Goal: Task Accomplishment & Management: Use online tool/utility

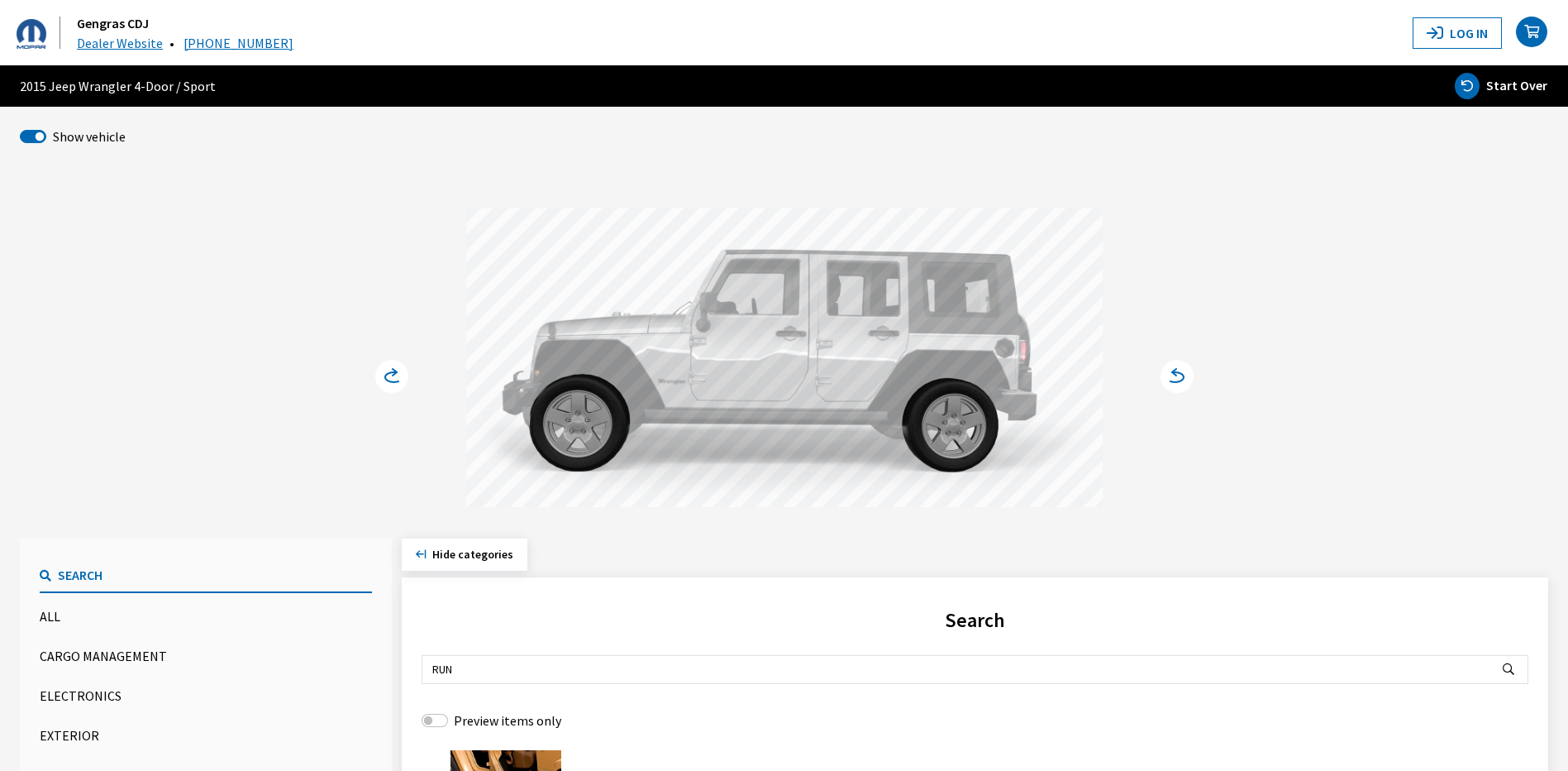
click at [1525, 86] on span "Start Over" at bounding box center [1517, 85] width 61 height 17
select select
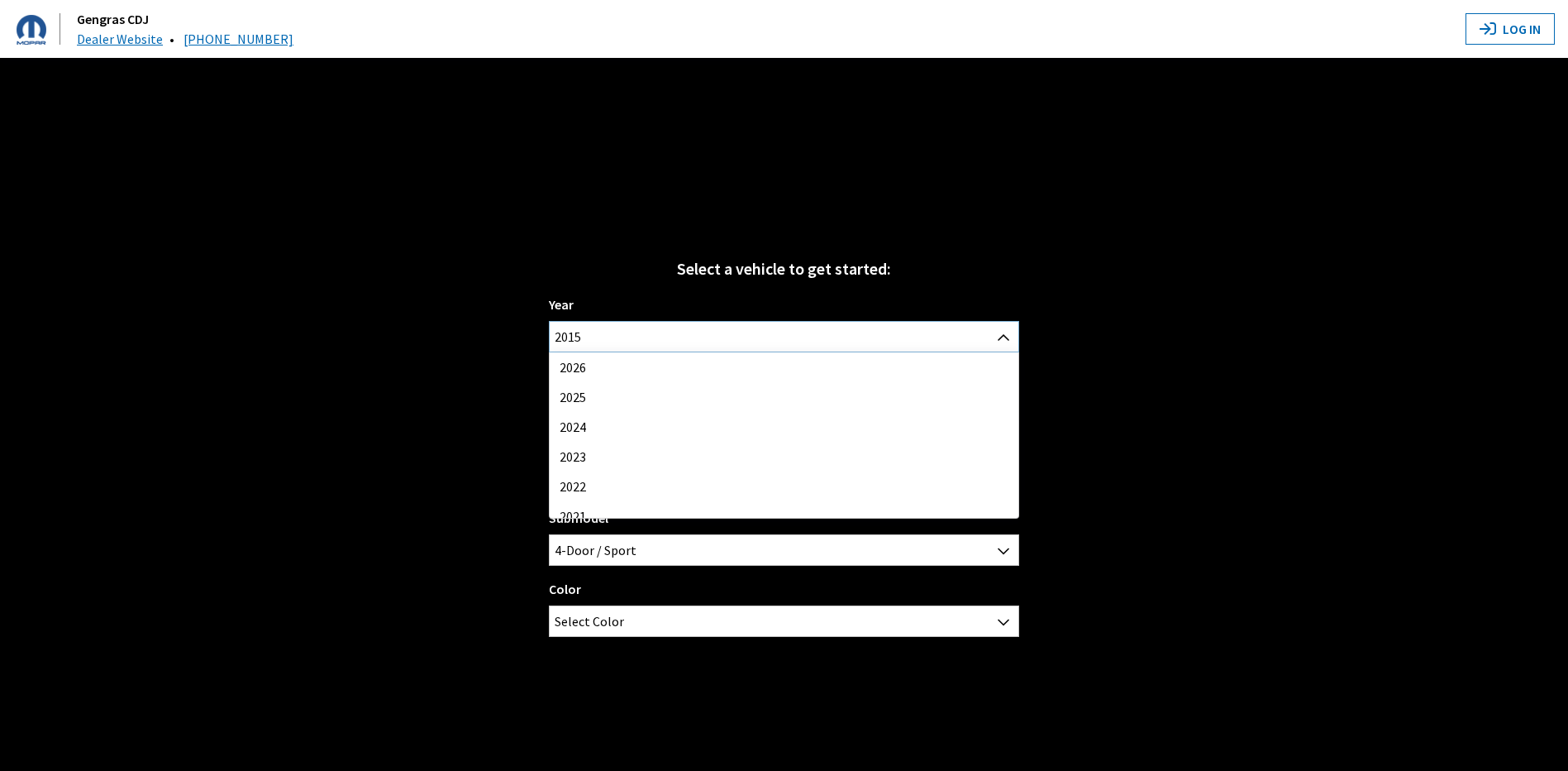
click at [898, 345] on span "2015" at bounding box center [784, 337] width 468 height 30
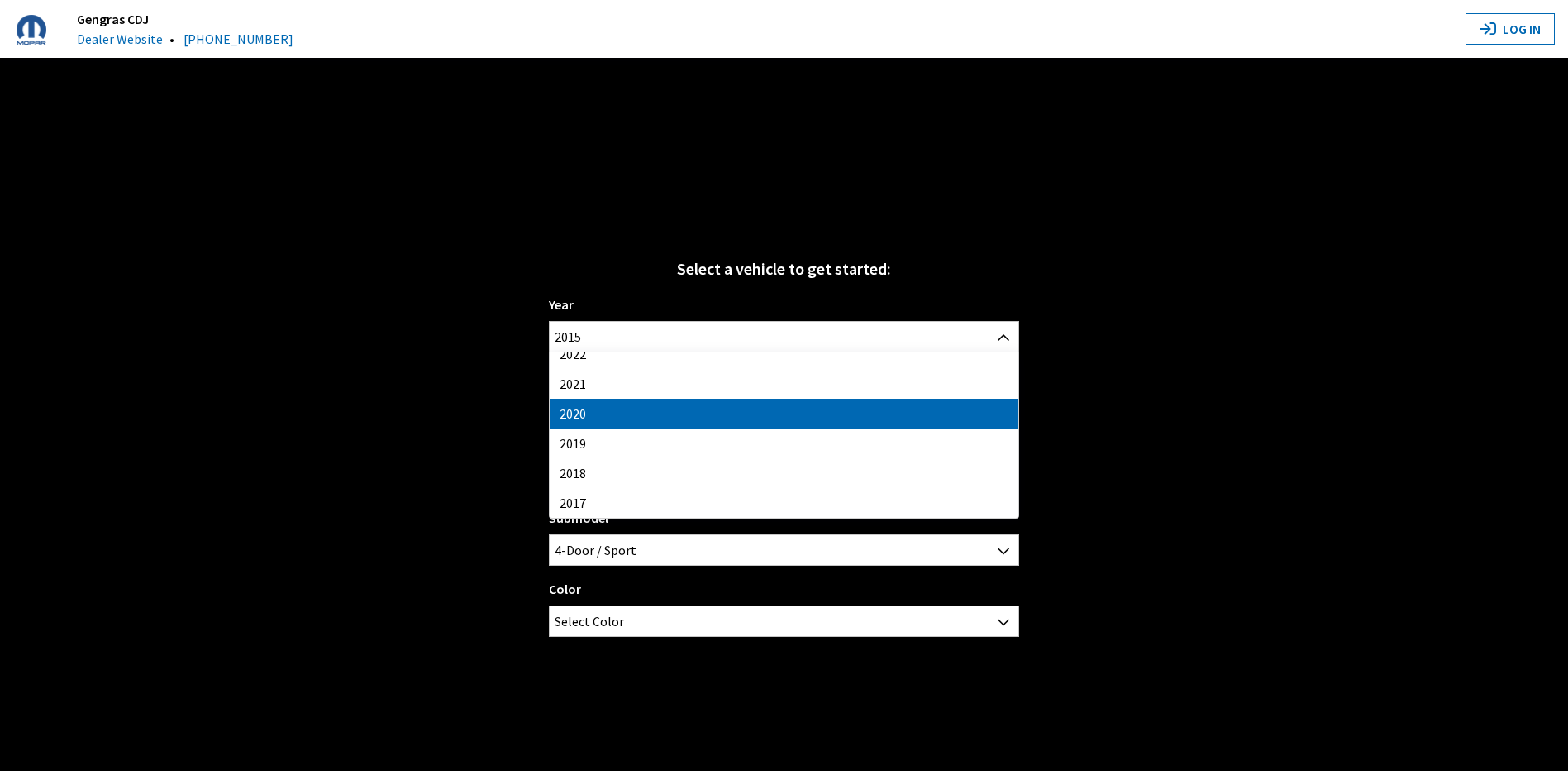
drag, startPoint x: 693, startPoint y: 417, endPoint x: 712, endPoint y: 384, distance: 38.1
select select "38"
select select
select select "16"
select select
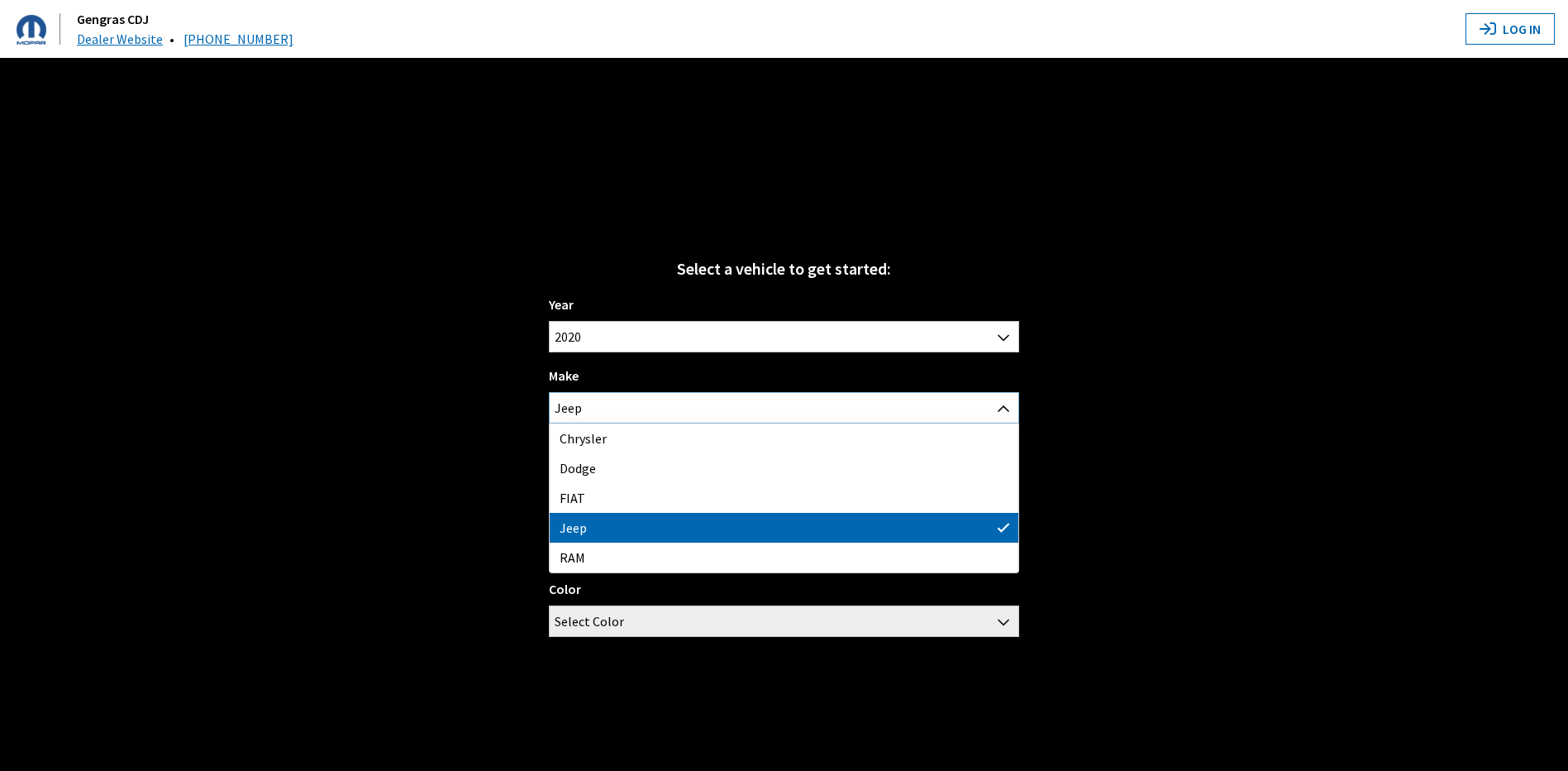
click at [670, 400] on span "Jeep" at bounding box center [784, 408] width 468 height 30
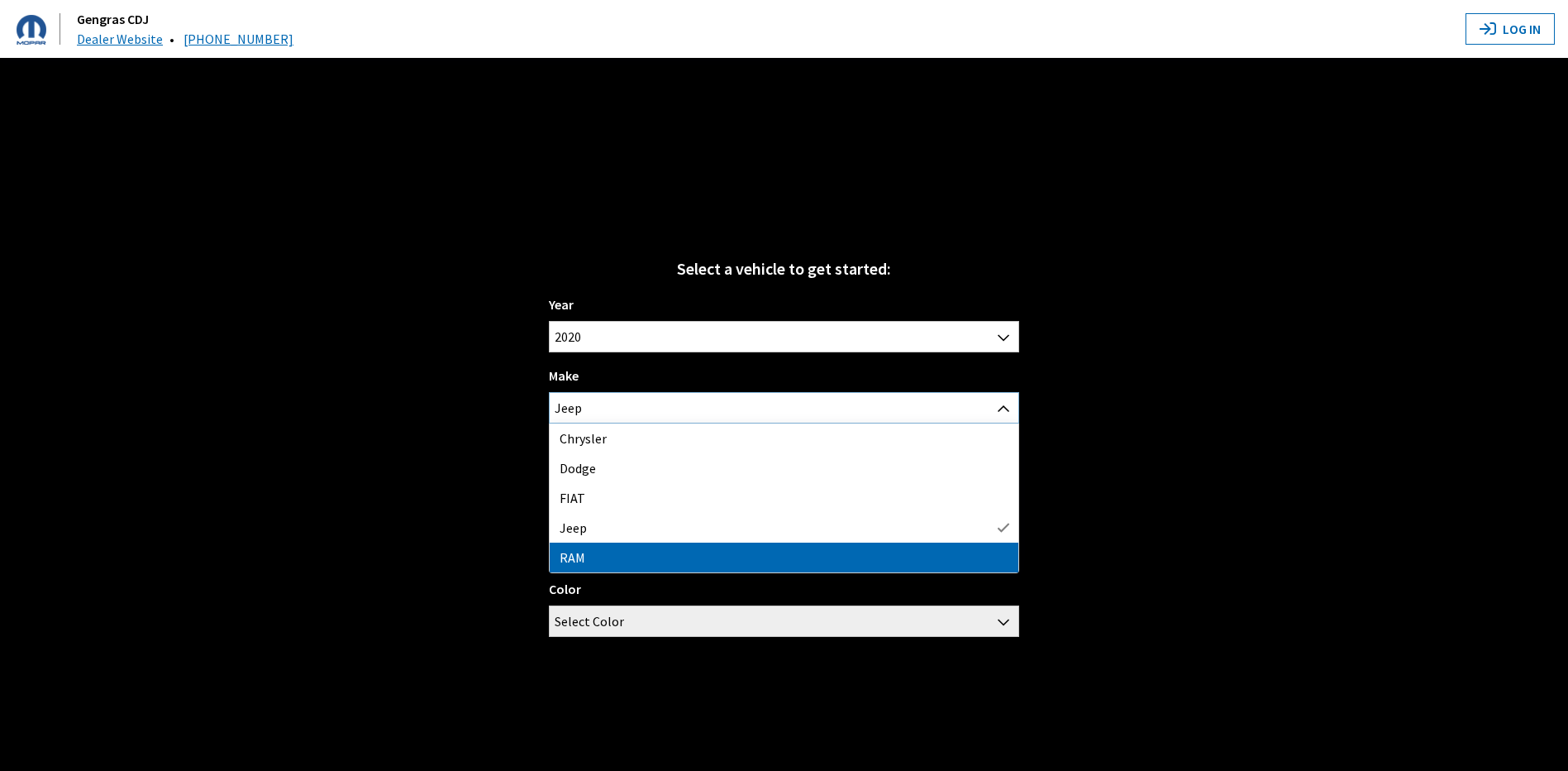
select select "34"
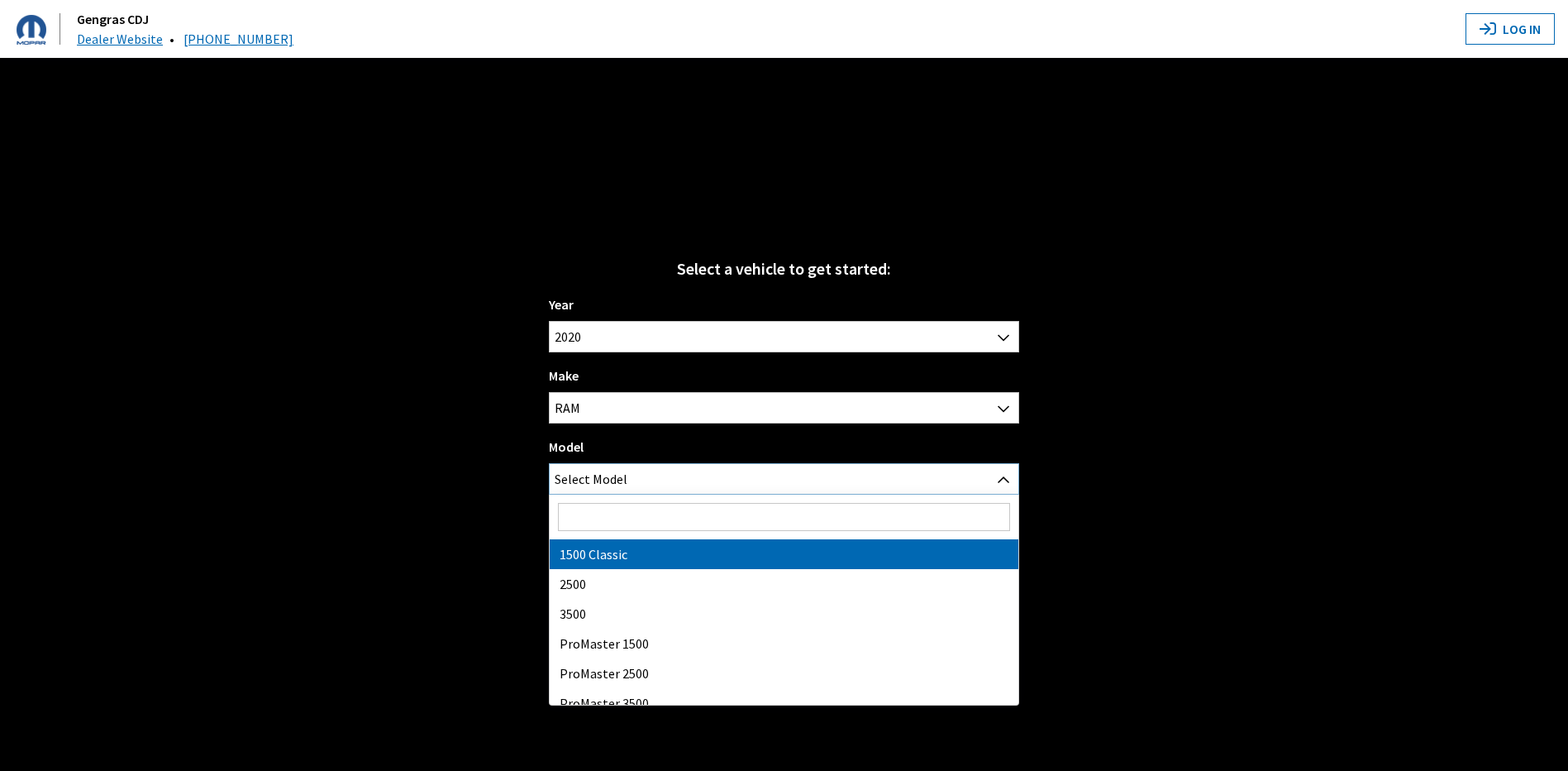
click at [615, 477] on span "Select Model" at bounding box center [591, 479] width 73 height 30
select select "1087"
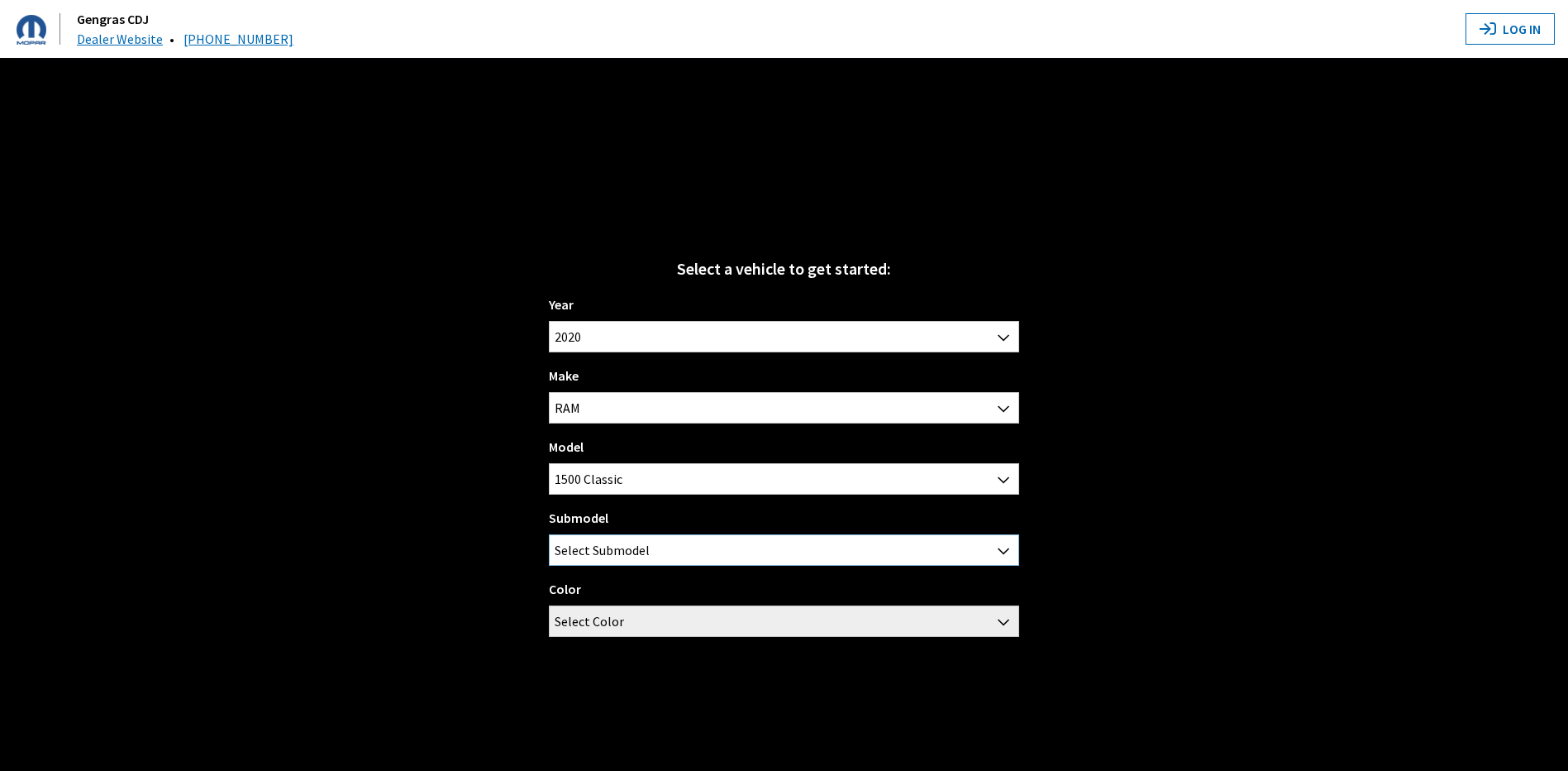
click at [575, 548] on span "Select Submodel" at bounding box center [601, 550] width 95 height 30
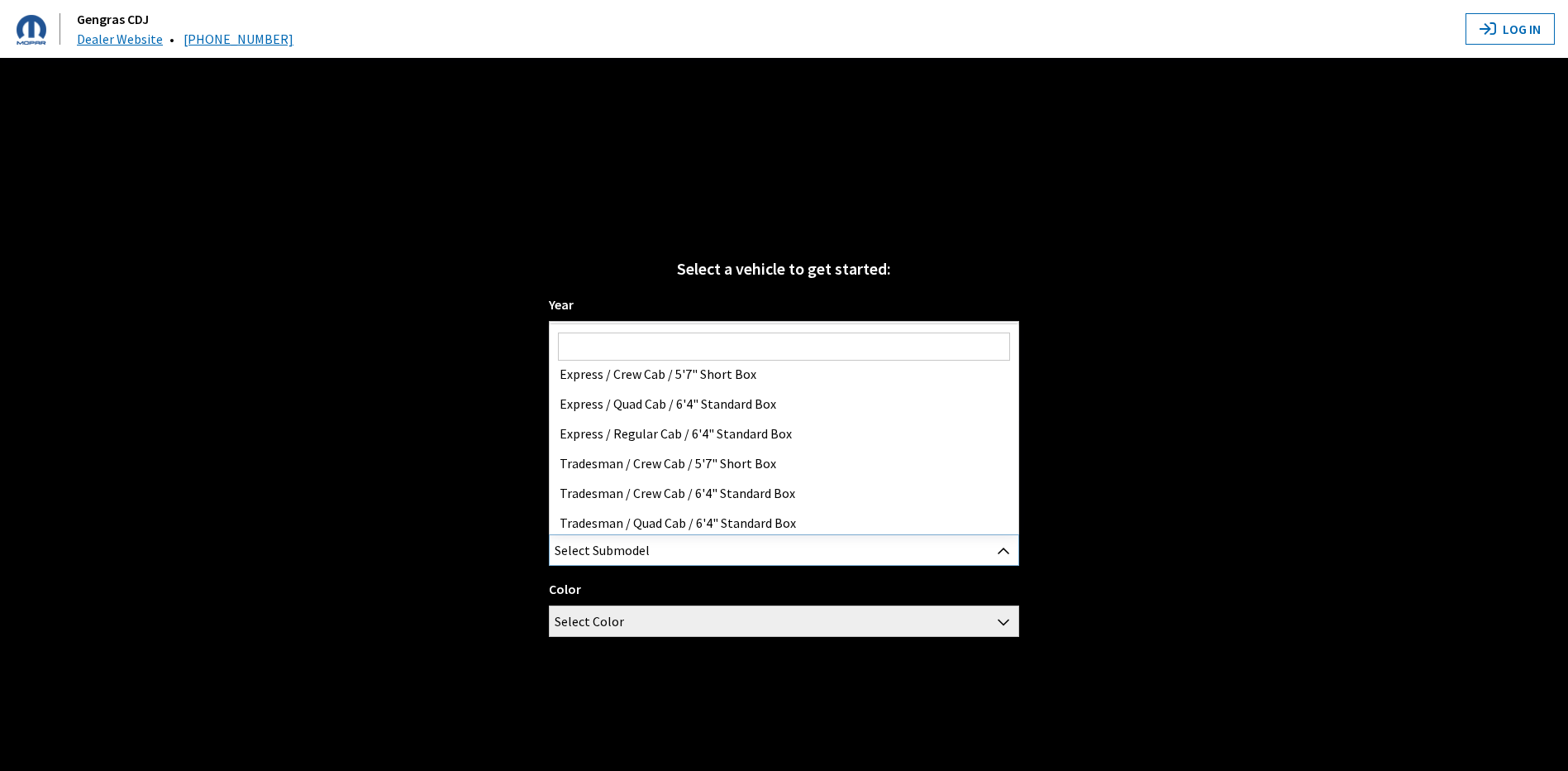
scroll to position [0, 0]
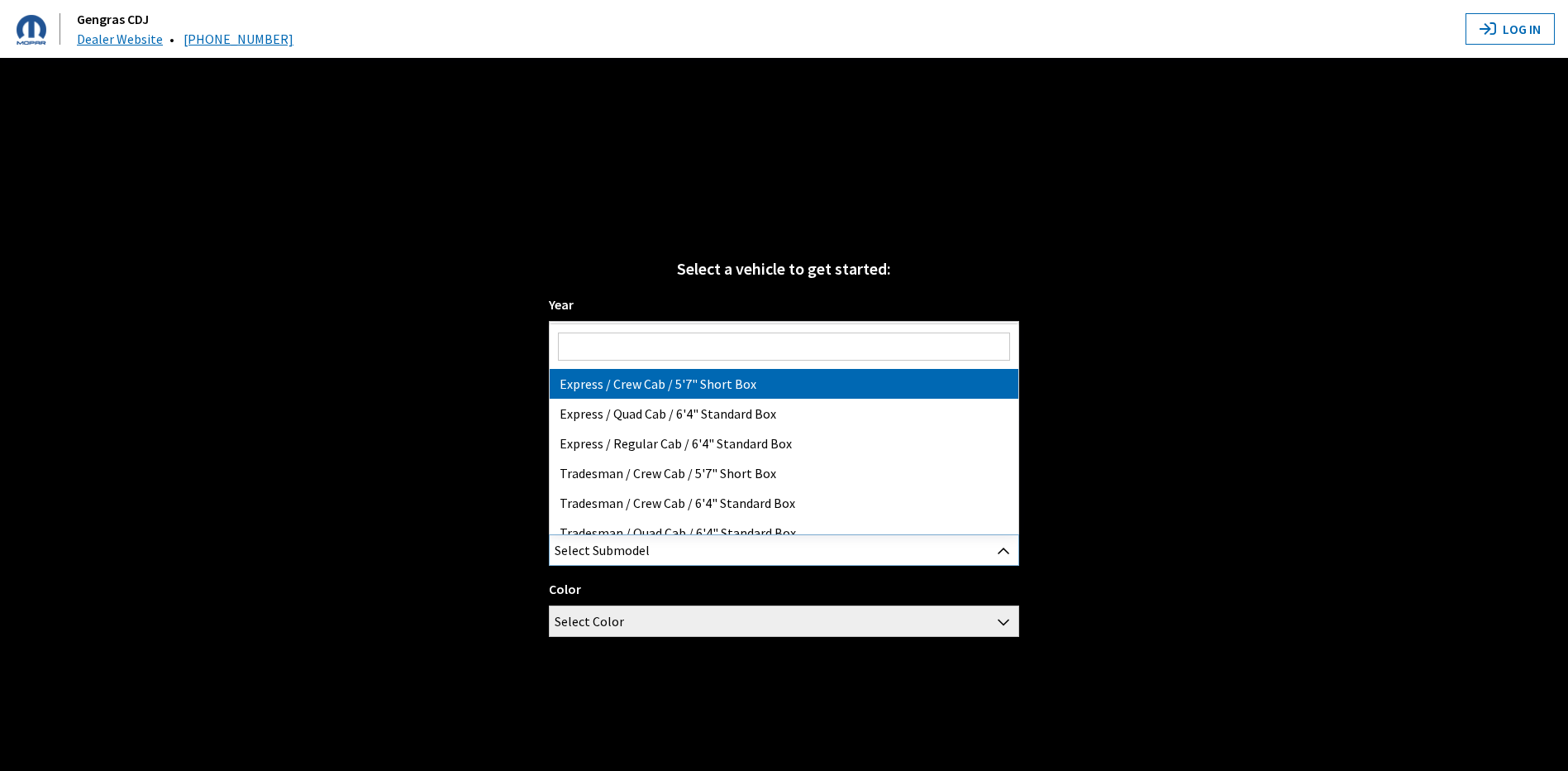
select select "3024"
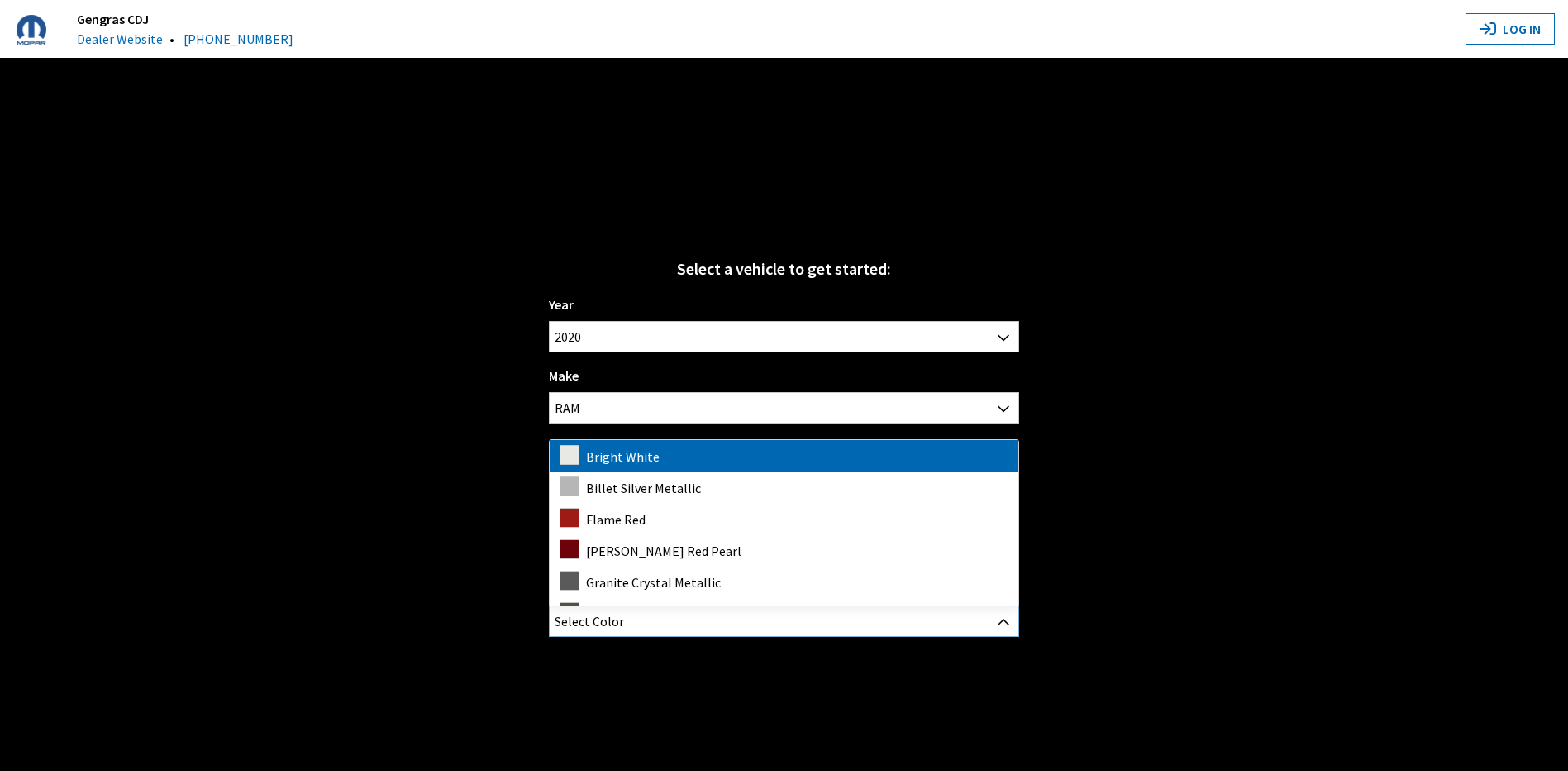
click at [665, 626] on span "Select Color" at bounding box center [784, 621] width 468 height 30
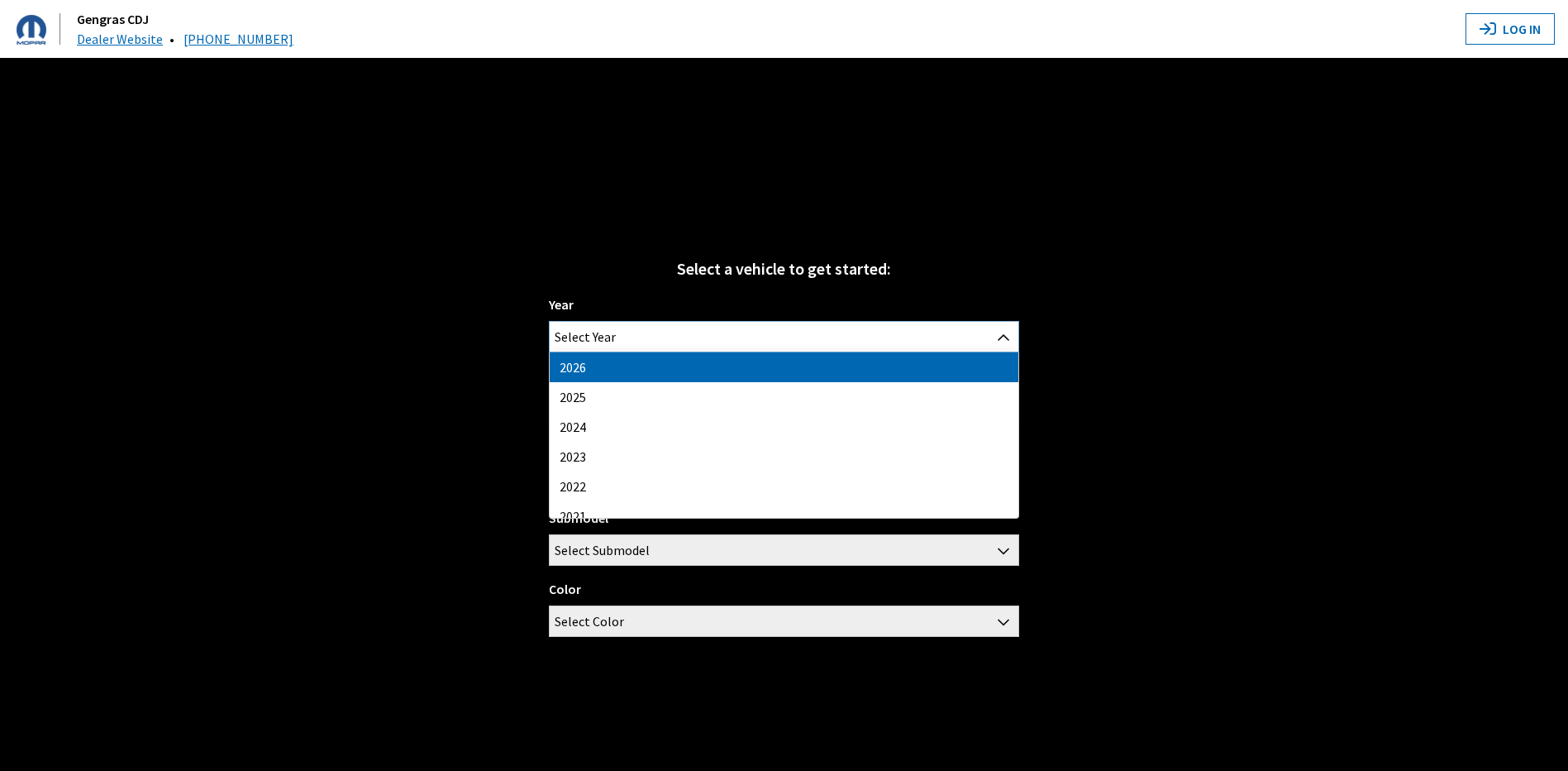
click at [747, 339] on span "Select Year" at bounding box center [784, 337] width 468 height 30
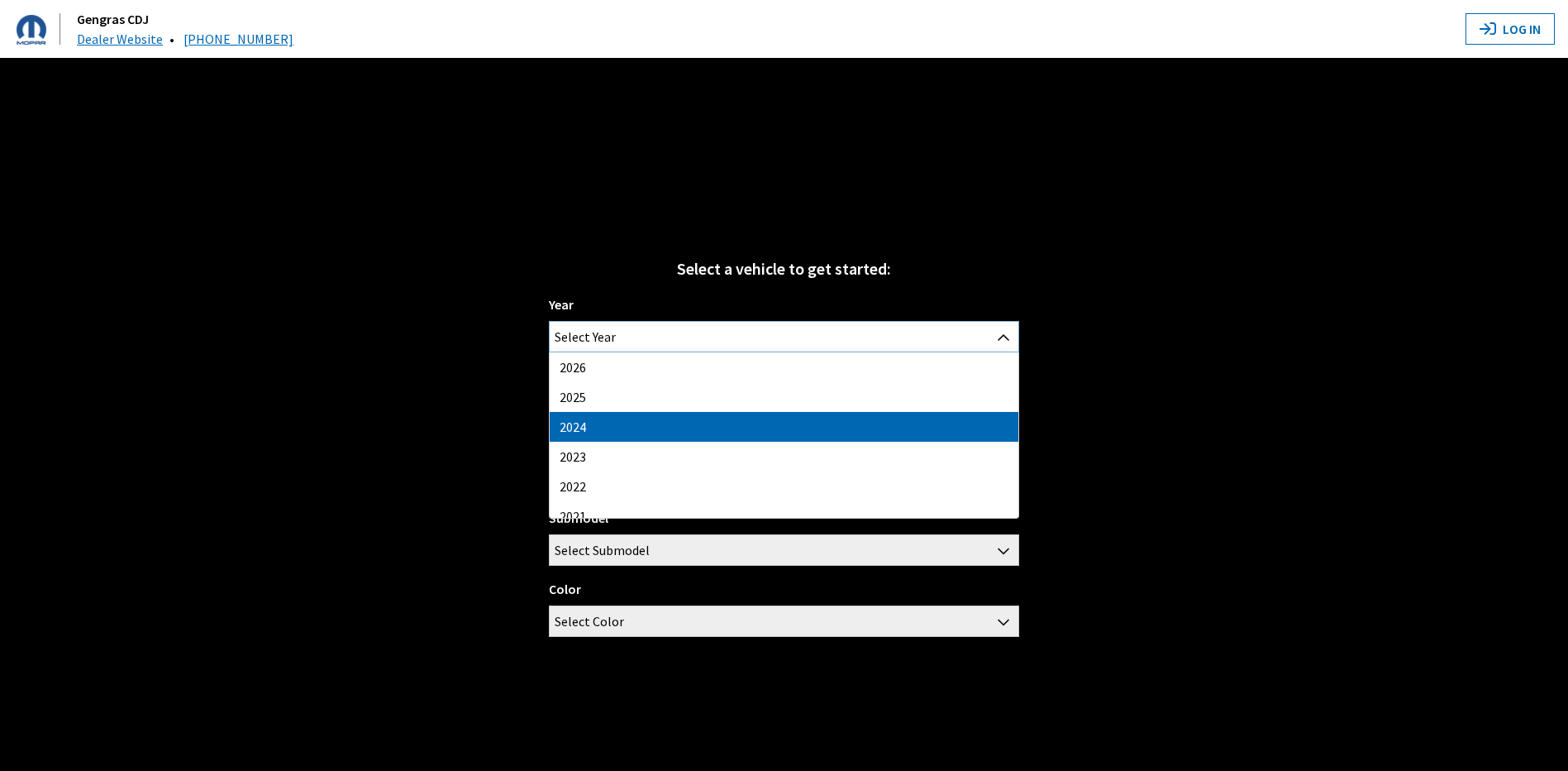
select select "42"
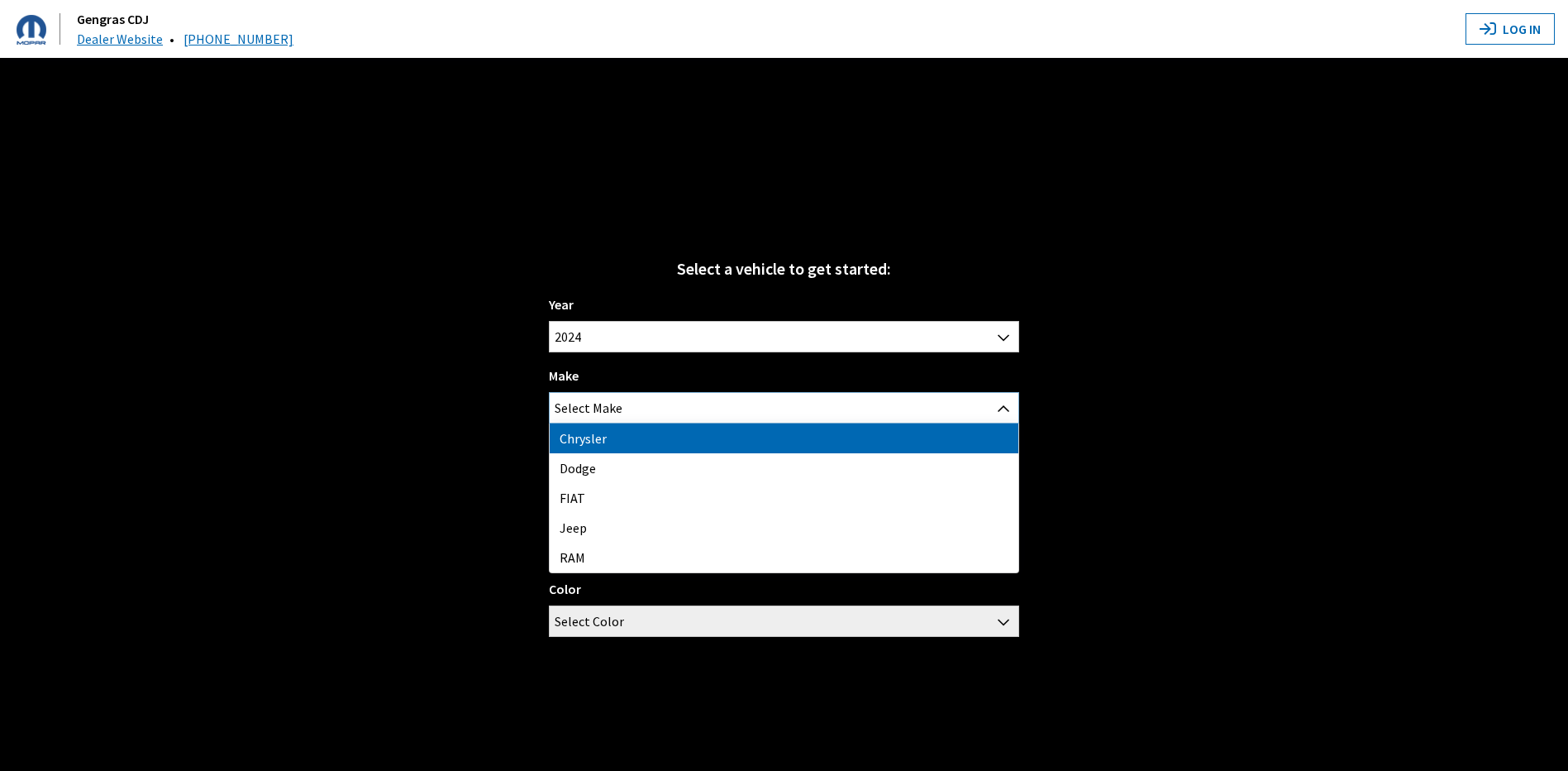
drag, startPoint x: 648, startPoint y: 413, endPoint x: 648, endPoint y: 445, distance: 32.0
click at [649, 413] on span "Select Make" at bounding box center [784, 408] width 468 height 30
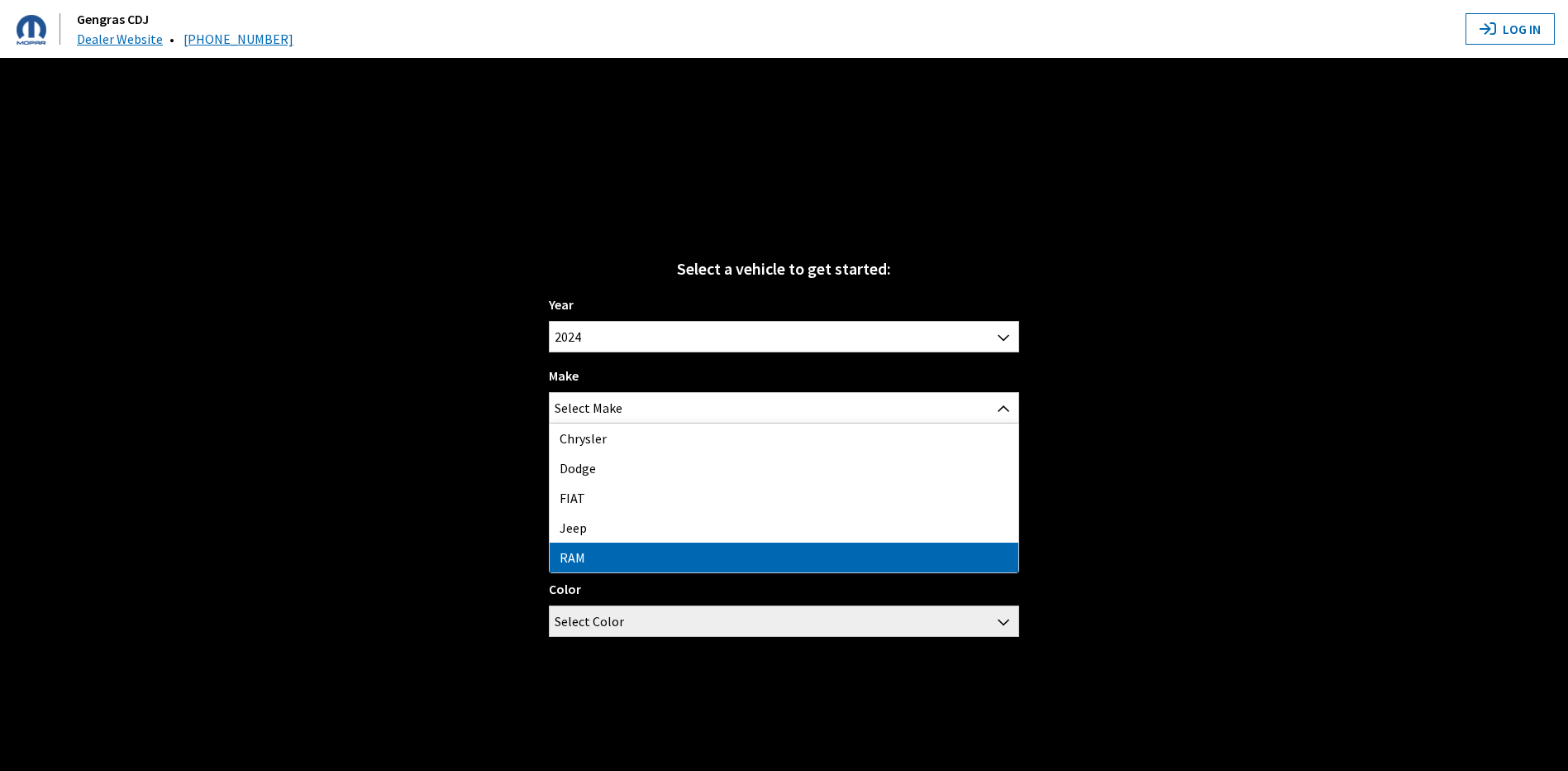
drag, startPoint x: 661, startPoint y: 555, endPoint x: 652, endPoint y: 519, distance: 37.1
select select "34"
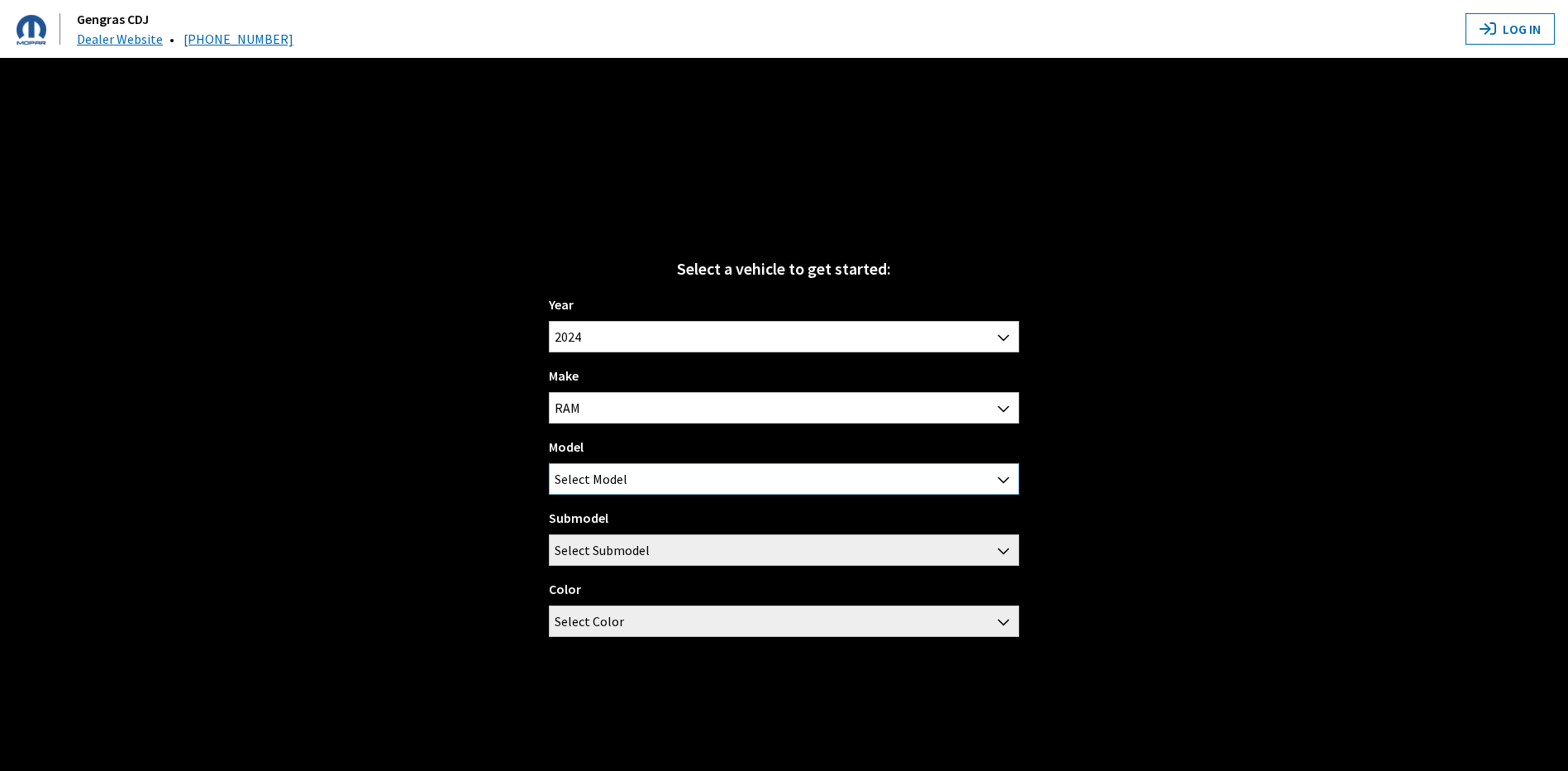
click at [632, 488] on span "Select Model" at bounding box center [784, 479] width 468 height 30
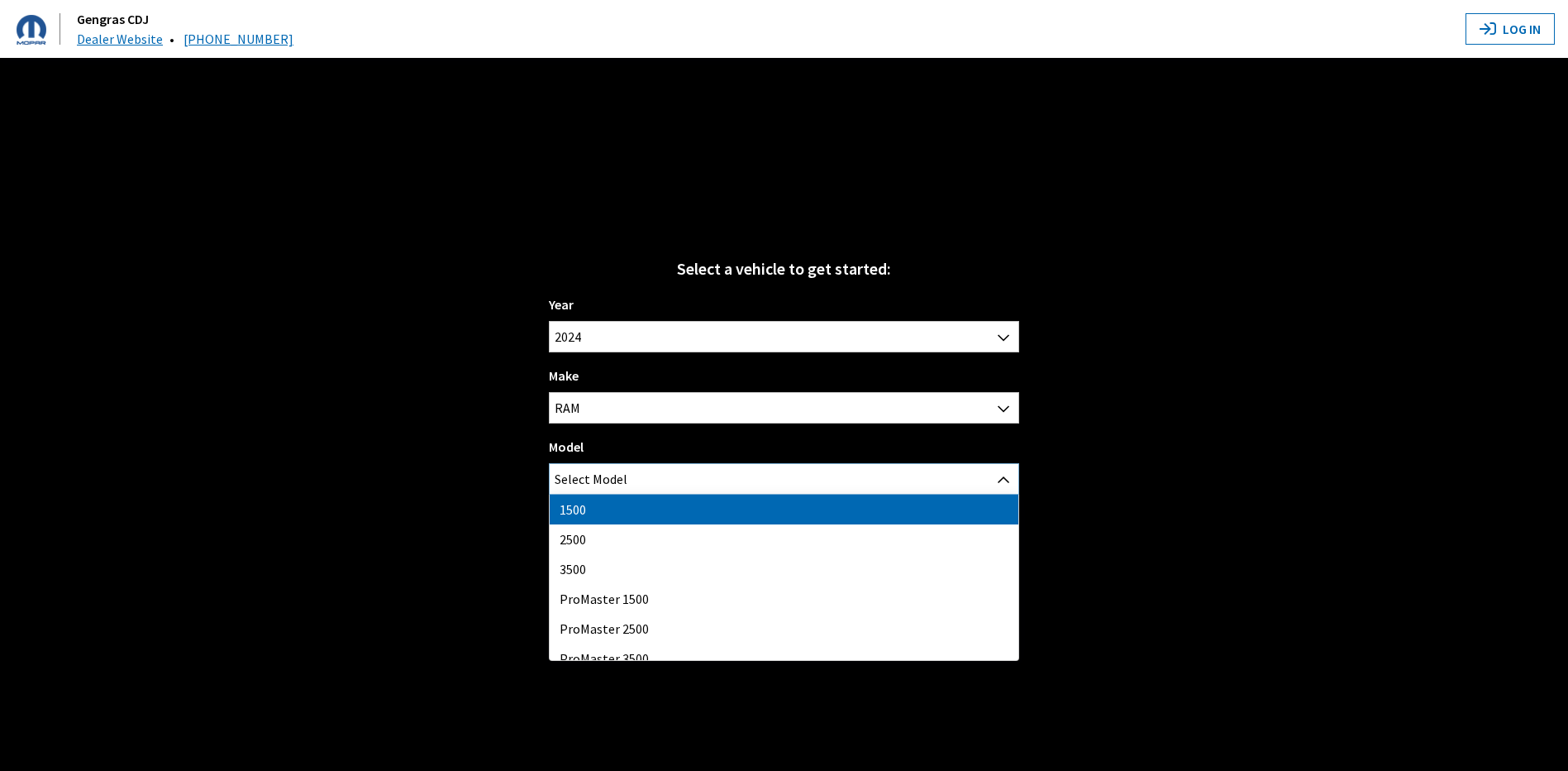
select select "1113"
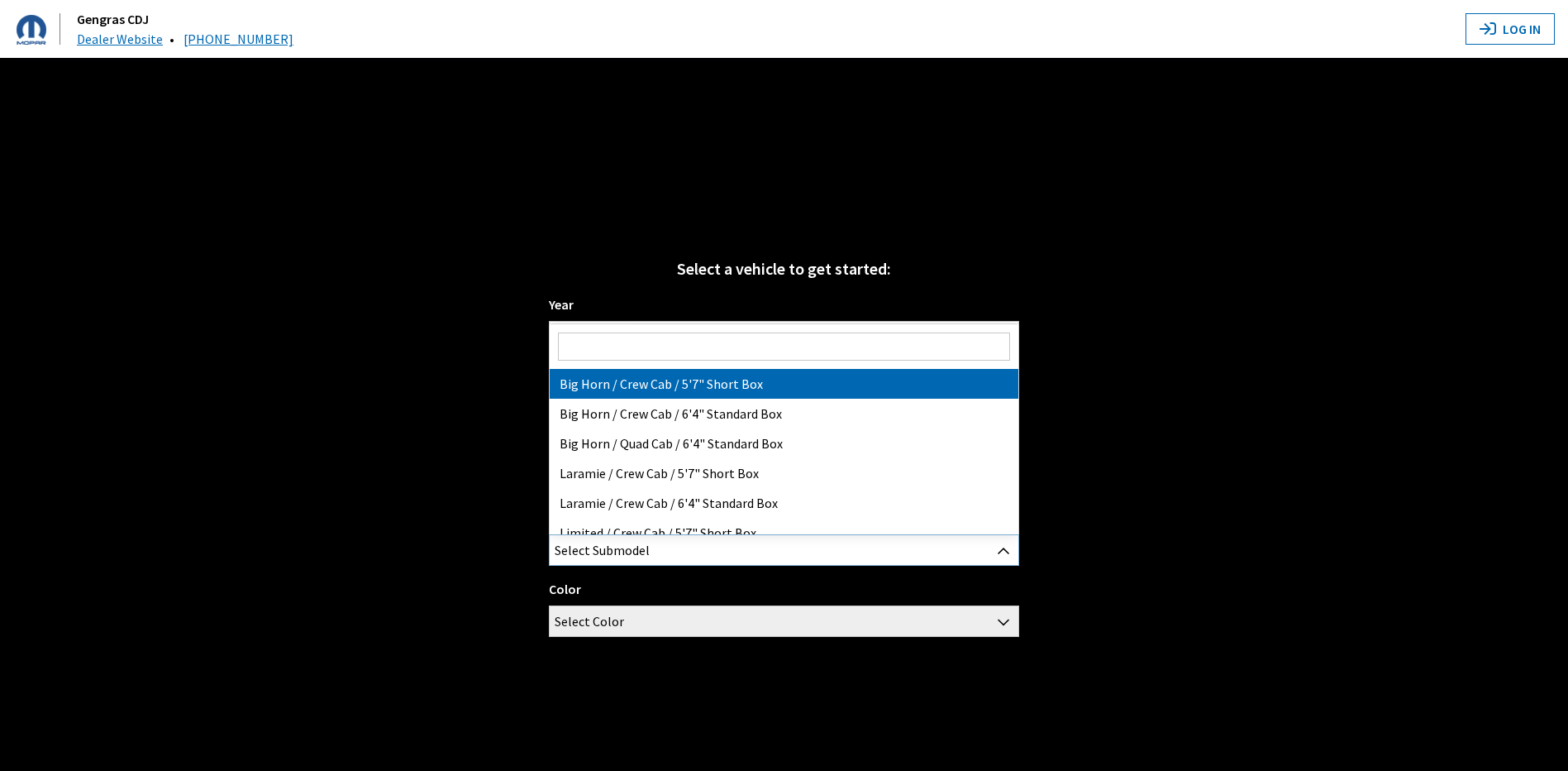
click at [630, 551] on span "Select Submodel" at bounding box center [601, 550] width 95 height 30
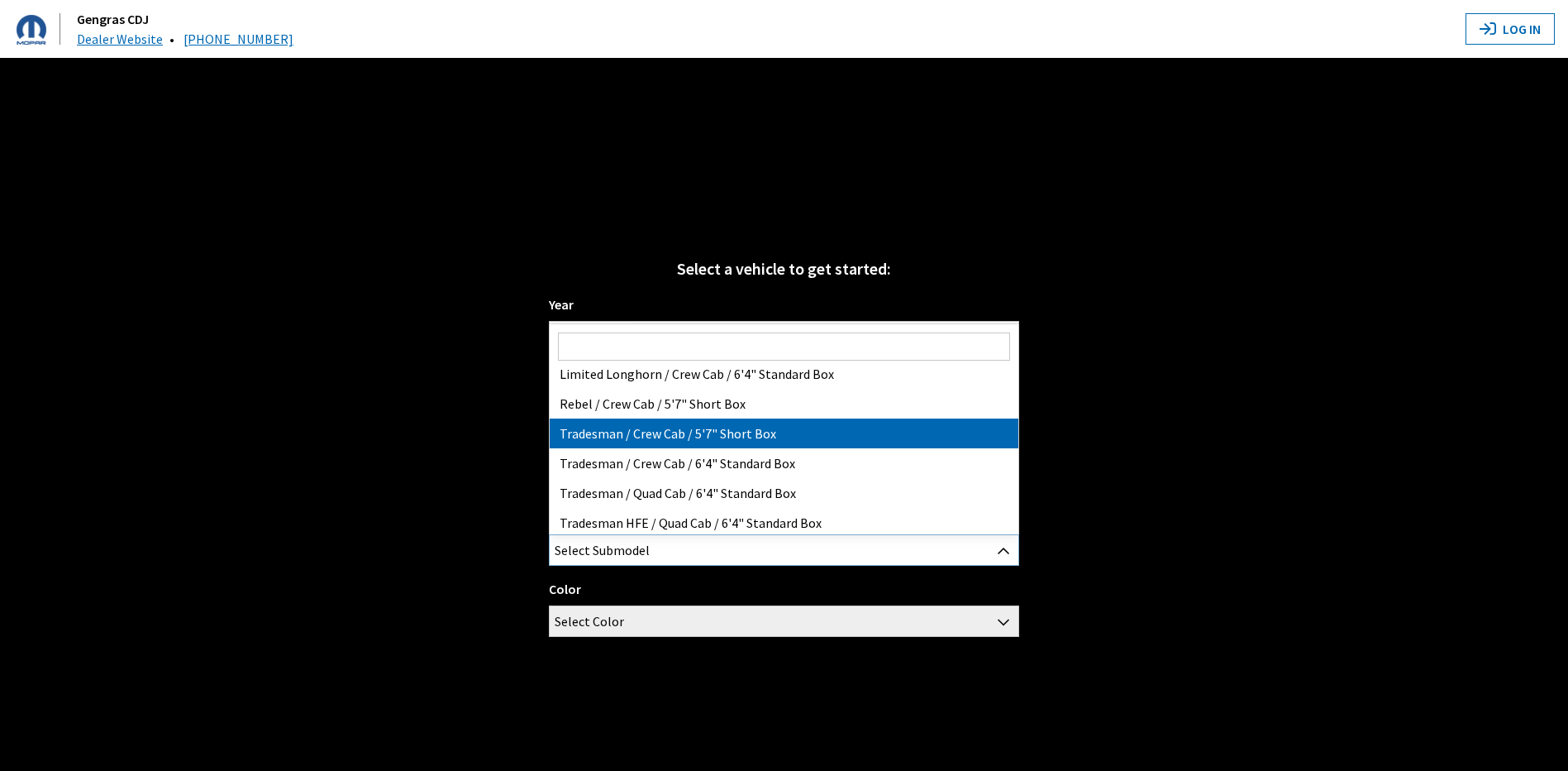
scroll to position [251, 0]
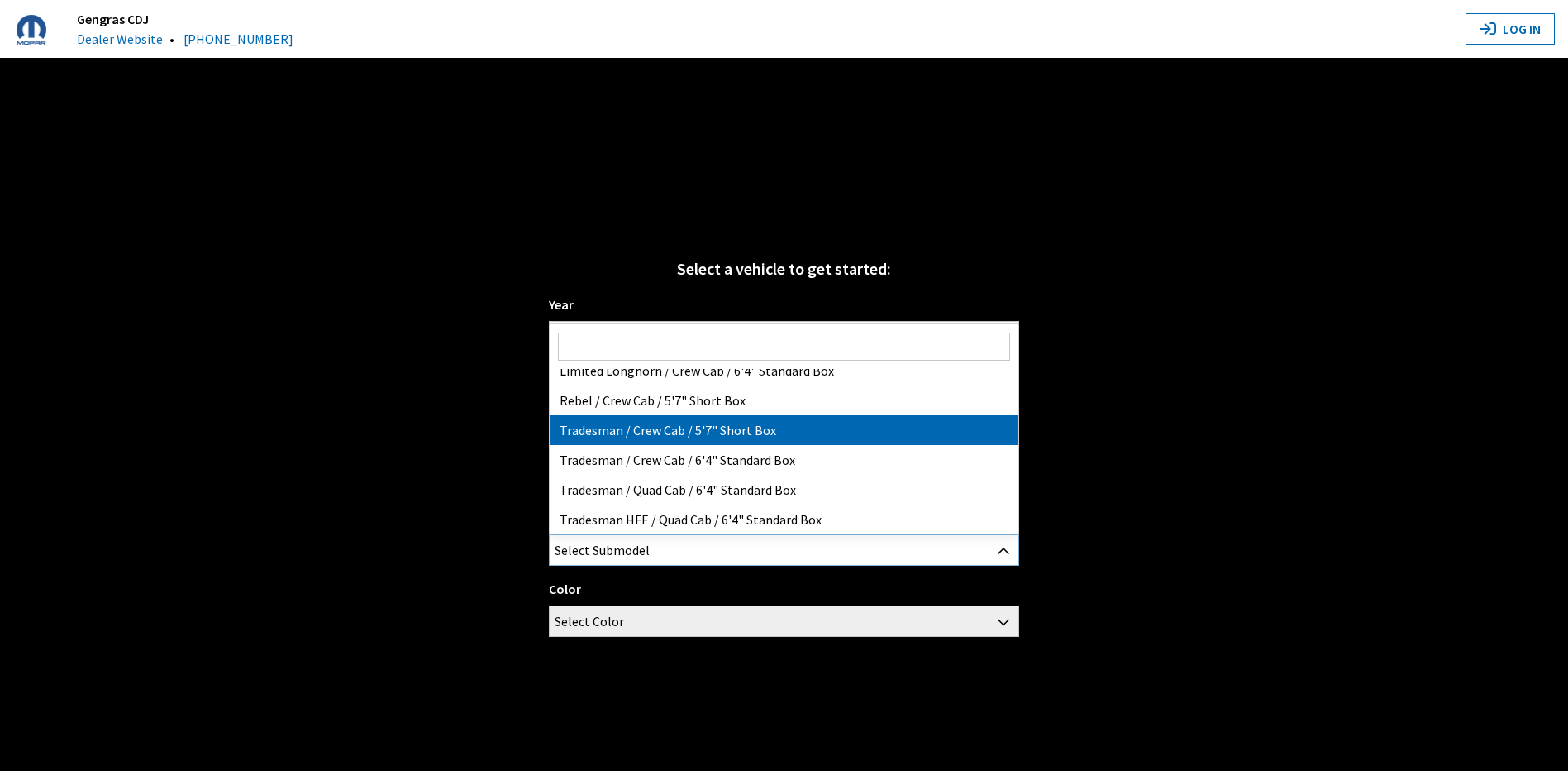
select select "3020"
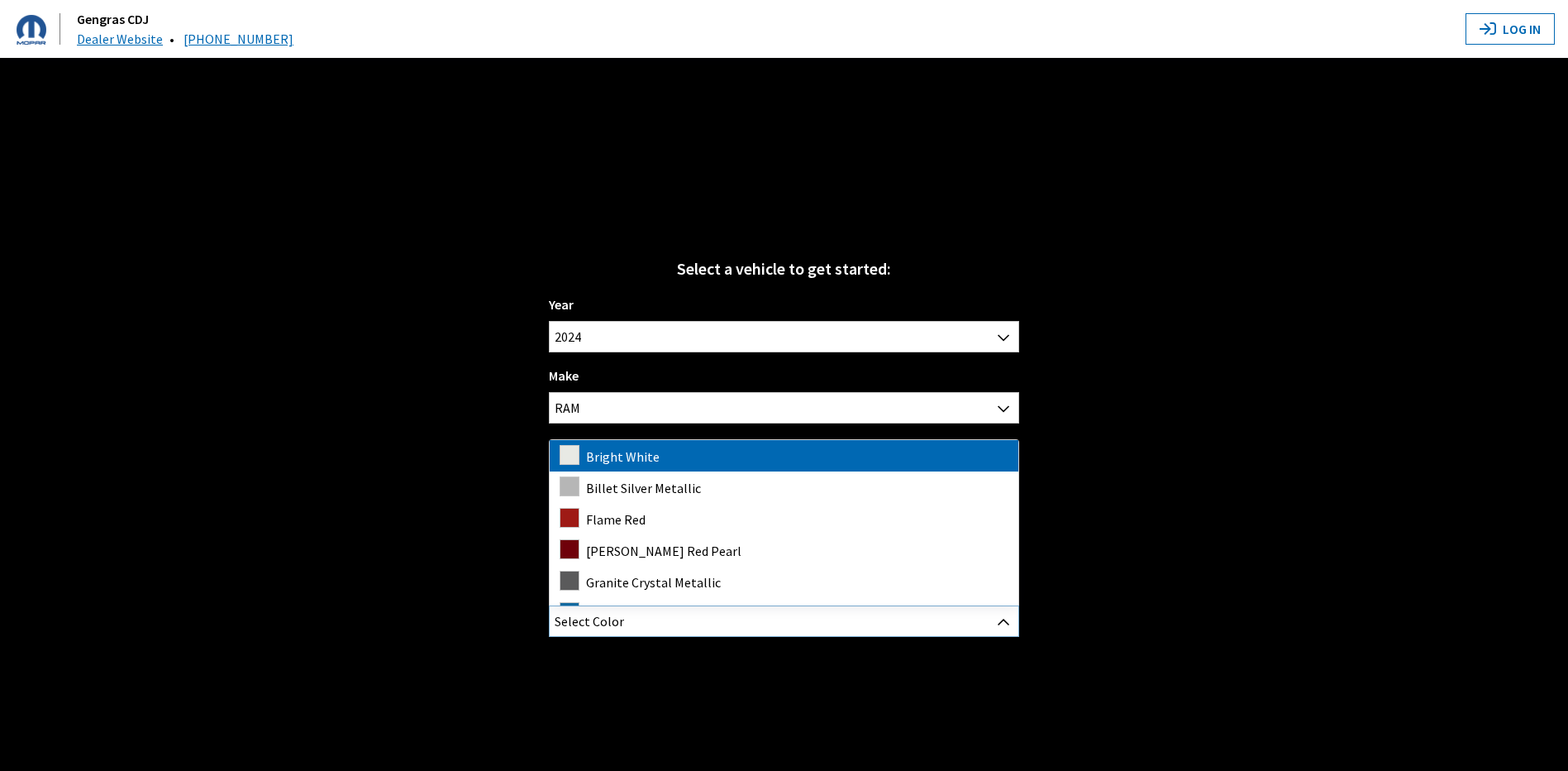
click at [666, 613] on span "Select Color" at bounding box center [784, 621] width 468 height 30
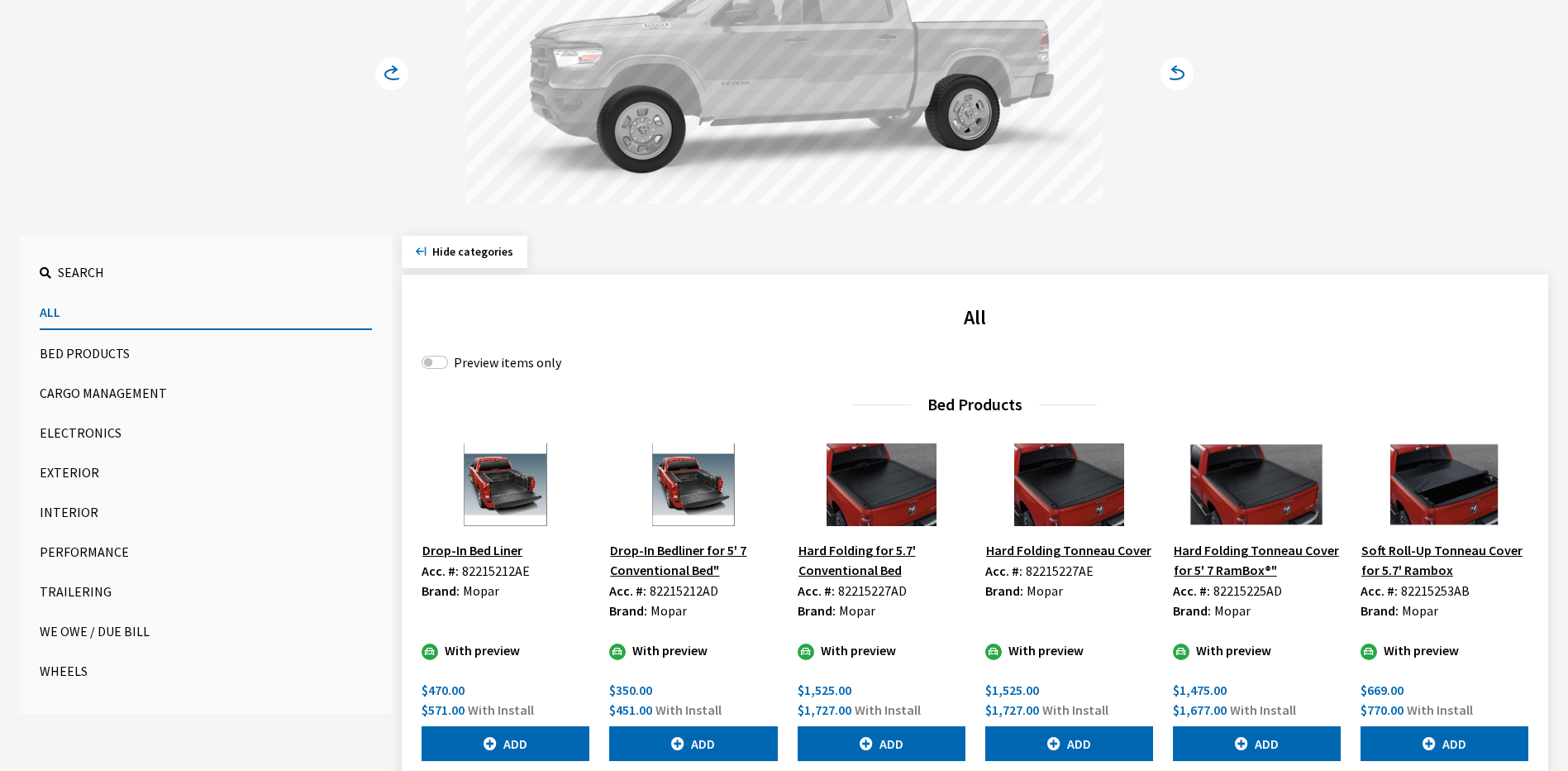
scroll to position [331, 0]
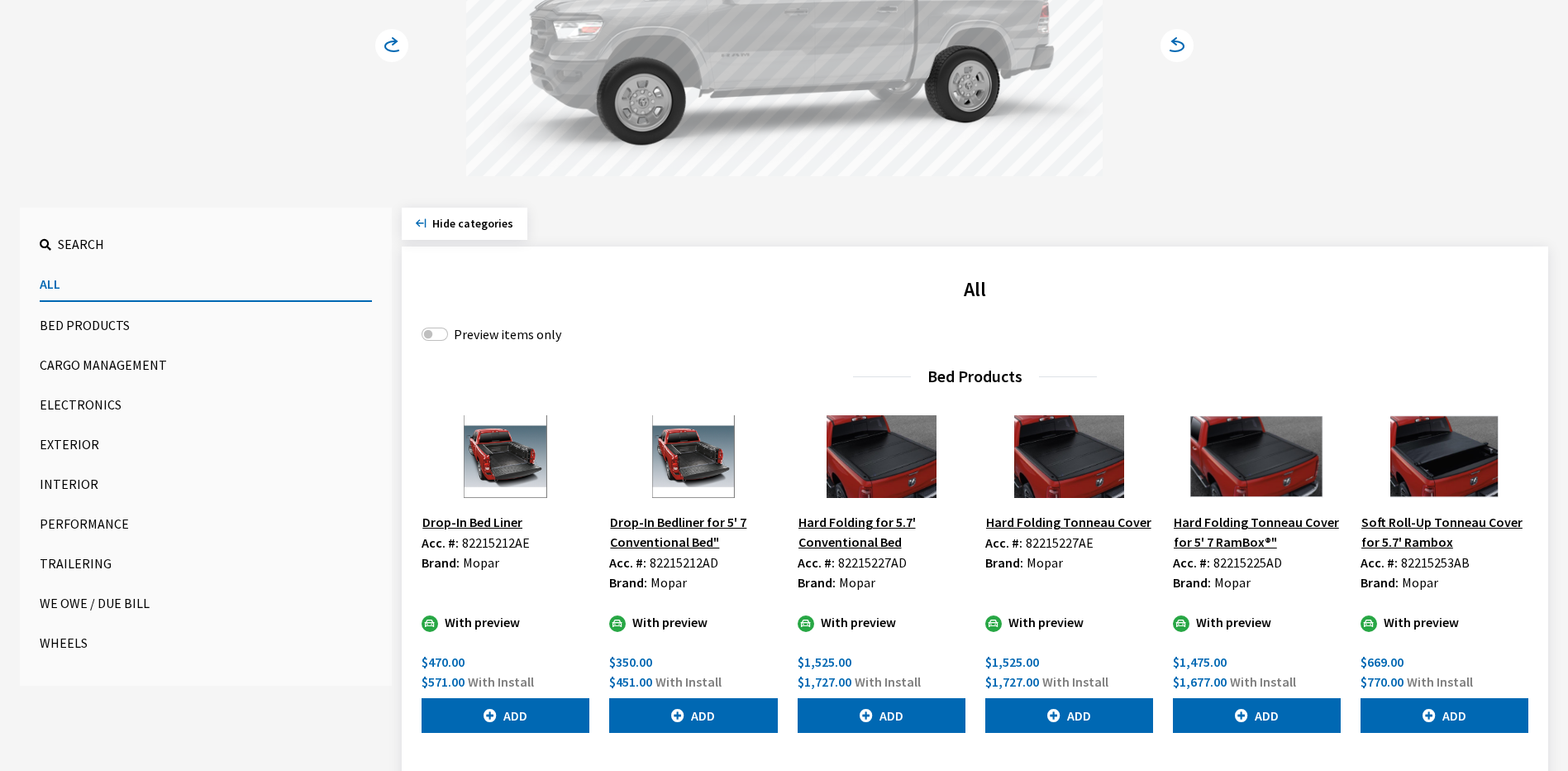
click at [53, 432] on button "Exterior" at bounding box center [206, 444] width 333 height 33
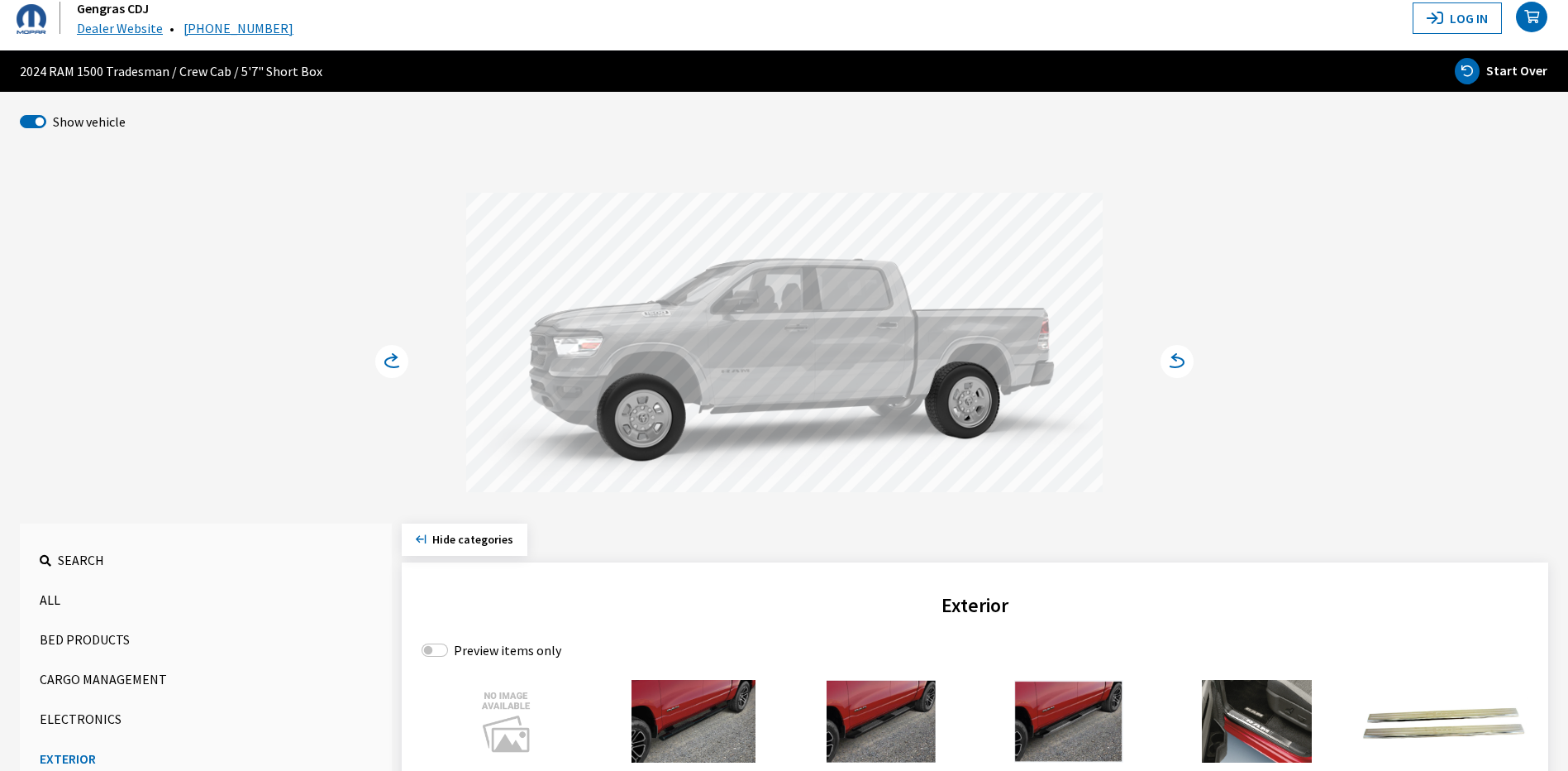
scroll to position [0, 0]
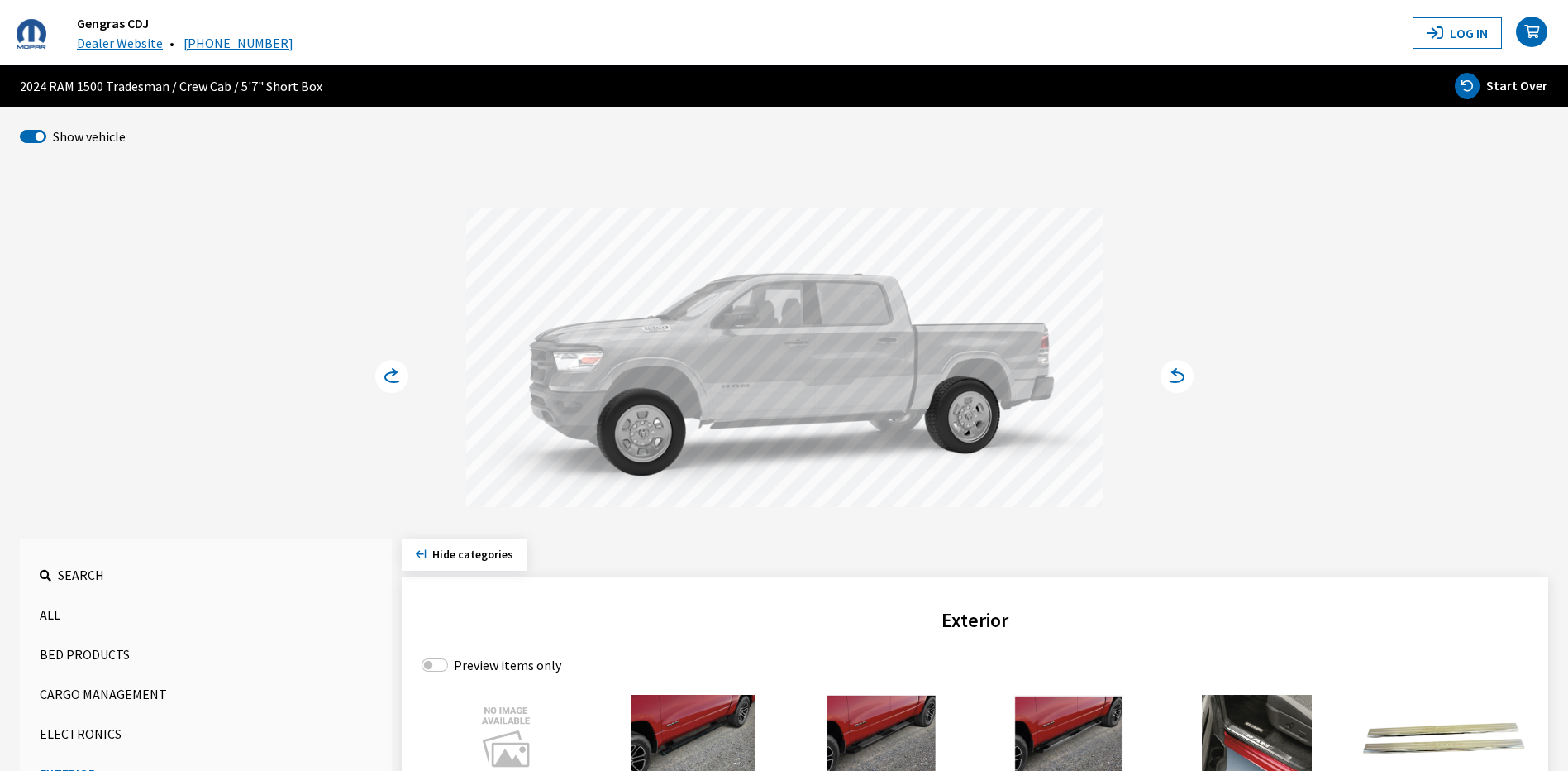
click at [1523, 83] on span "Start Over" at bounding box center [1517, 85] width 61 height 17
select select
